Goal: Task Accomplishment & Management: Manage account settings

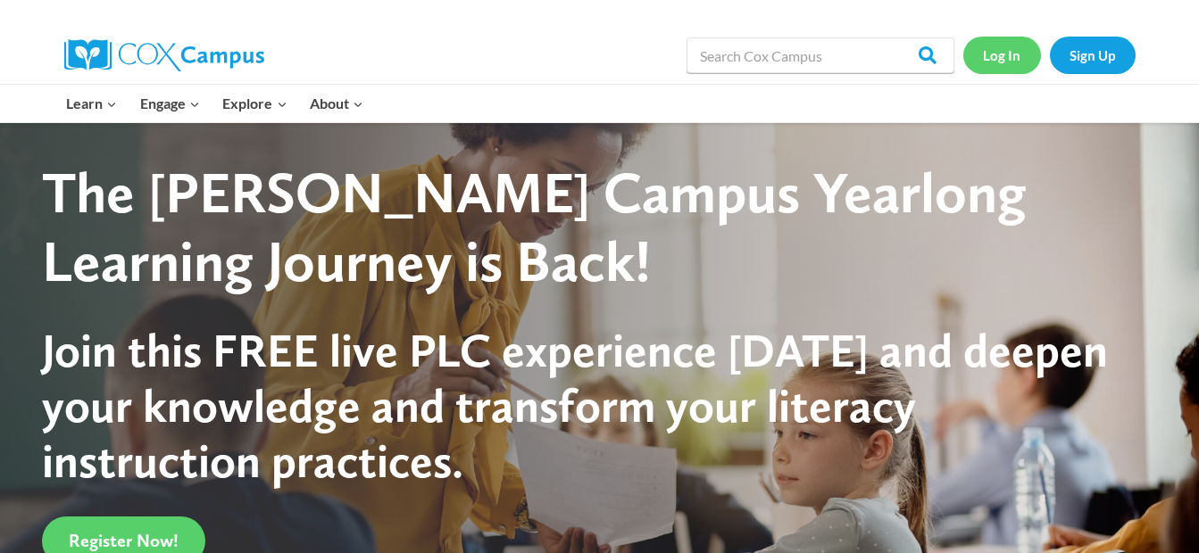
click at [989, 61] on link "Log In" at bounding box center [1002, 55] width 78 height 37
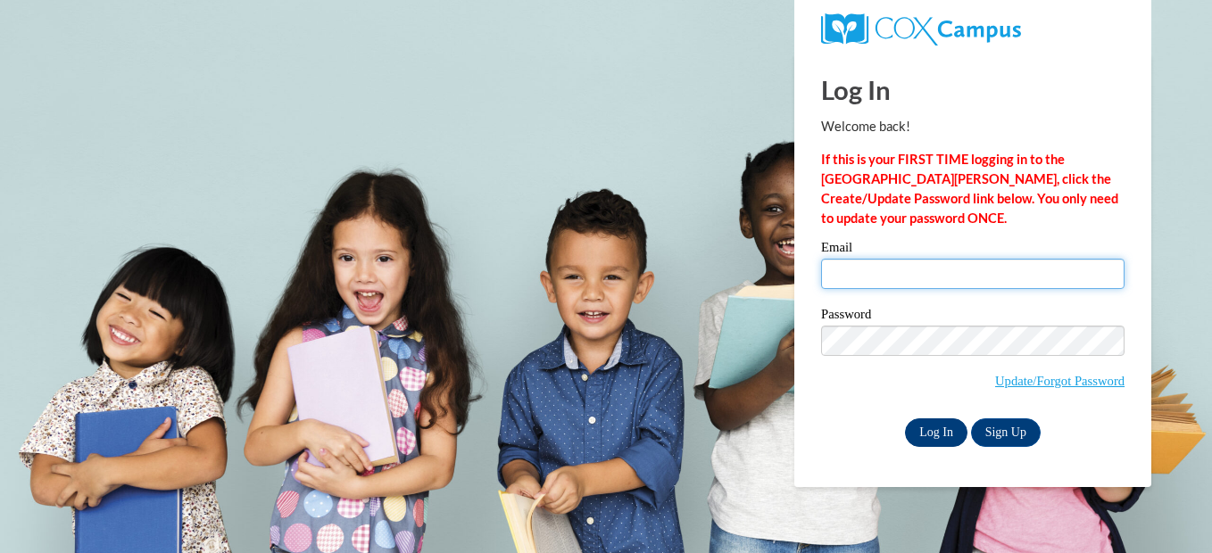
type input "[EMAIL_ADDRESS][DOMAIN_NAME]"
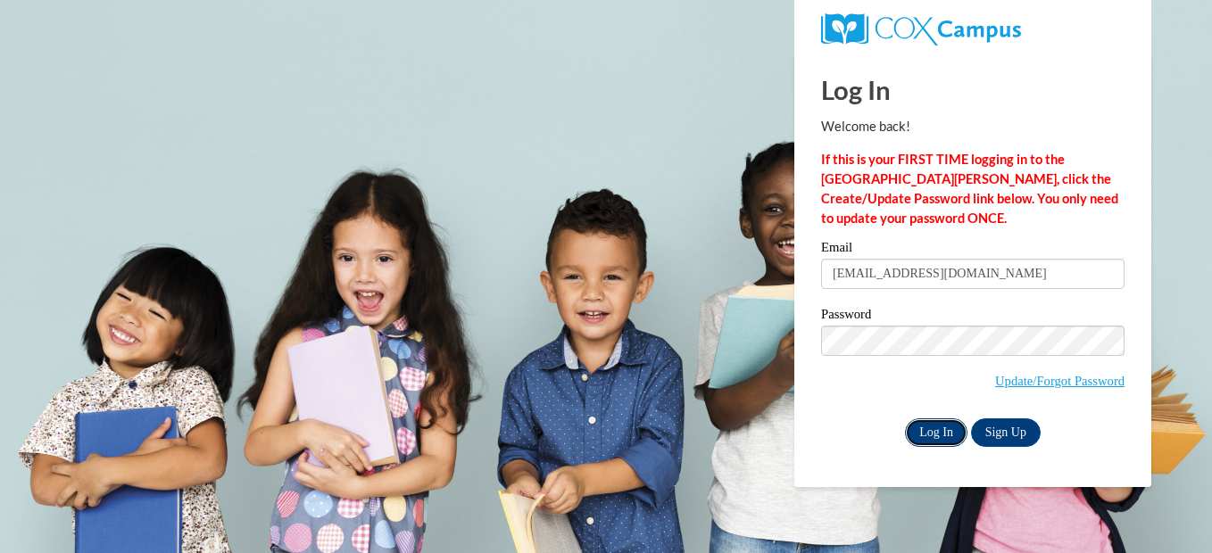
click at [943, 430] on input "Log In" at bounding box center [936, 433] width 62 height 29
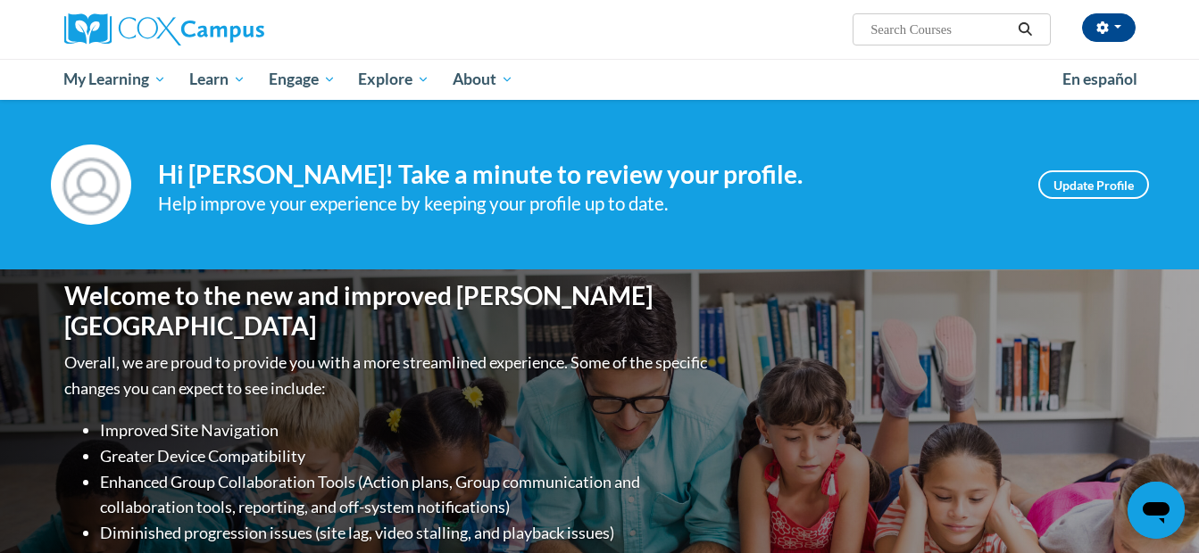
click at [1025, 29] on icon "Search" at bounding box center [1025, 28] width 16 height 13
